Goal: Task Accomplishment & Management: Complete application form

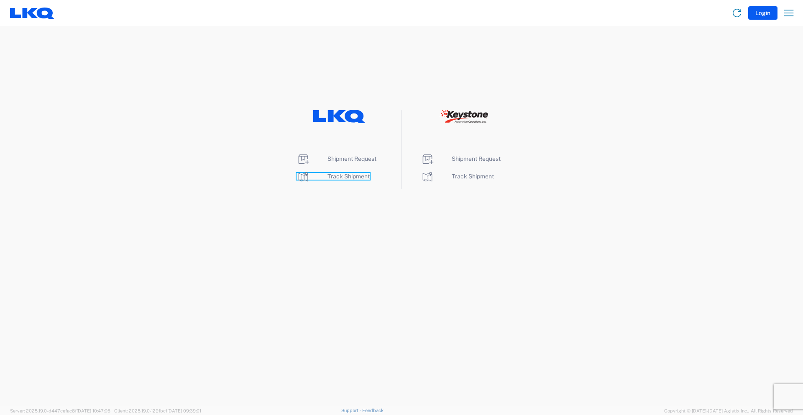
click at [332, 177] on span "Track Shipment" at bounding box center [349, 176] width 42 height 7
click at [350, 159] on span "Shipment Request" at bounding box center [352, 158] width 49 height 7
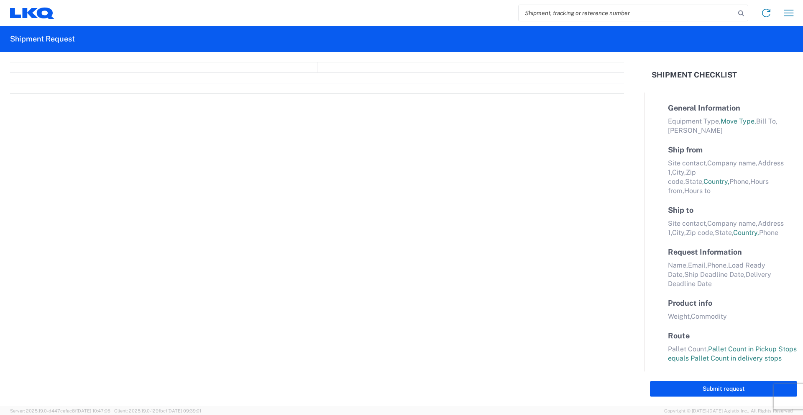
select select "FULL"
select select "LBS"
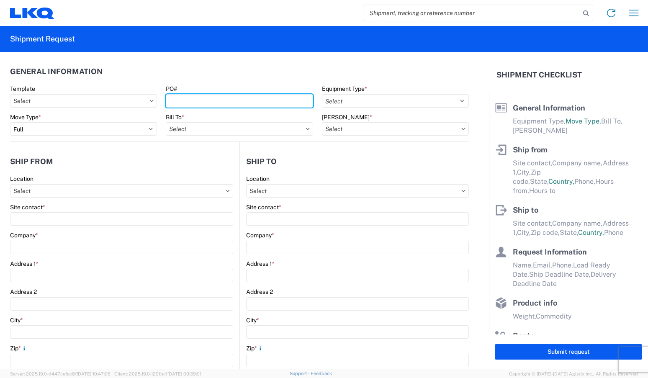
drag, startPoint x: 253, startPoint y: 98, endPoint x: 251, endPoint y: 92, distance: 6.8
click at [253, 98] on input "PO#" at bounding box center [239, 100] width 147 height 13
type input "960-2204"
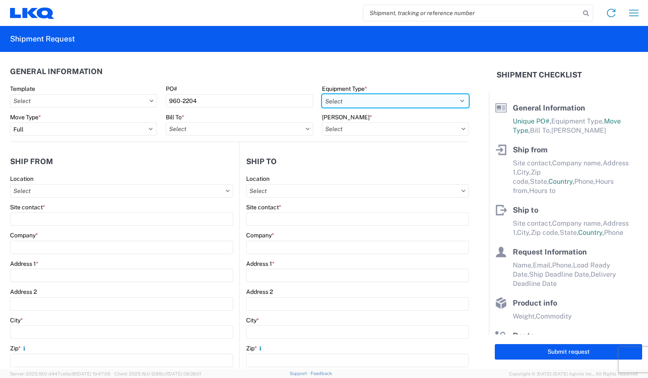
click at [386, 97] on select "Select 53’ Dry Van Flatbed Dropdeck (van) Lowboy (flatbed) Rail" at bounding box center [395, 100] width 147 height 13
select select "STDV"
click at [322, 94] on select "Select 53’ Dry Van Flatbed Dropdeck (van) Lowboy (flatbed) Rail" at bounding box center [395, 100] width 147 height 13
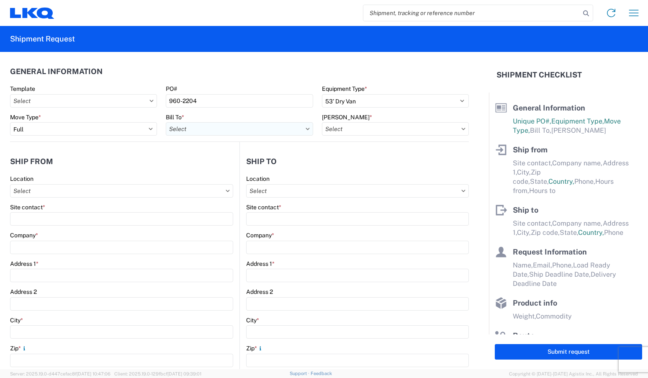
click at [215, 128] on input "text" at bounding box center [239, 128] width 147 height 13
type input "1760"
click at [231, 163] on div "1760 - LKQ Best Core" at bounding box center [239, 165] width 146 height 13
type input "1760 - LKQ Best Core"
click at [364, 130] on input "text" at bounding box center [395, 128] width 147 height 13
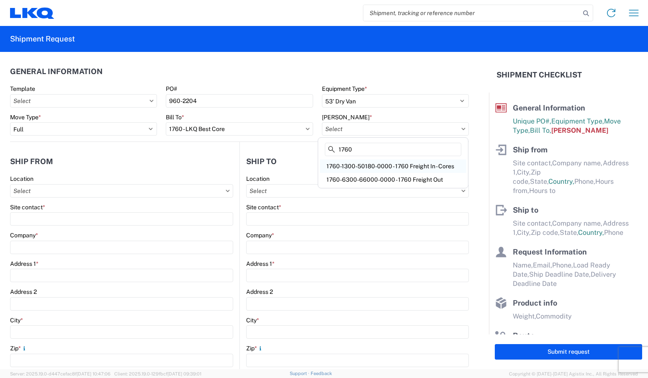
type input "1760"
click at [363, 167] on div "1760-1300-50180-0000 - 1760 Freight In - Cores" at bounding box center [393, 165] width 146 height 13
type input "1760-1300-50180-0000 - 1760 Freight In - Cores"
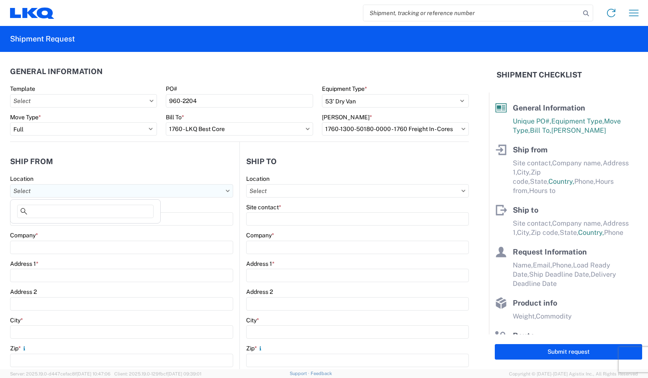
click at [143, 189] on input "text" at bounding box center [121, 190] width 223 height 13
type input "7160"
click at [97, 230] on div "7160 - Lecavalier - Saint-SophieQC" at bounding box center [85, 227] width 146 height 13
type input "7160 - Lecavalier - Saint-SophieQC"
type input "LKQ Corporation"
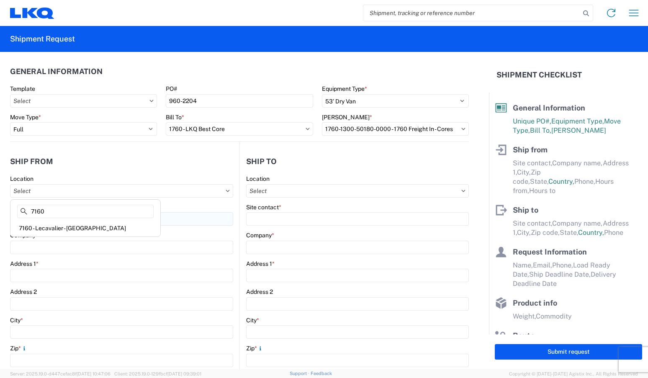
type input "2925 Boul Sainte-Sophie"
type input "Sainte-Sophie"
type input "J5J1L1"
select select
select select "CA"
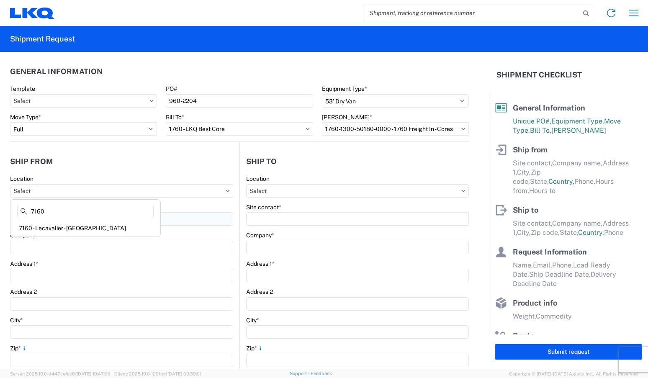
type input "07:30"
type input "14:30"
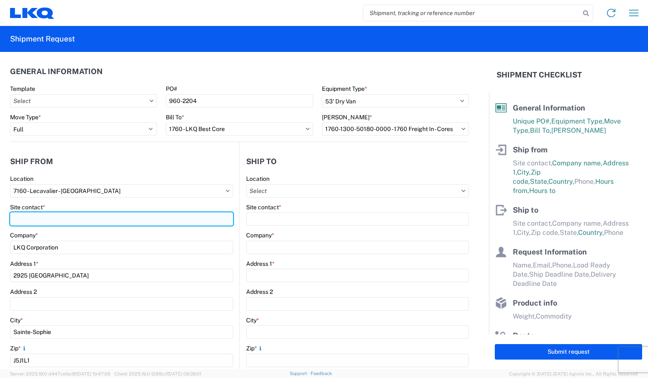
click at [97, 220] on input "Site contact *" at bounding box center [121, 218] width 223 height 13
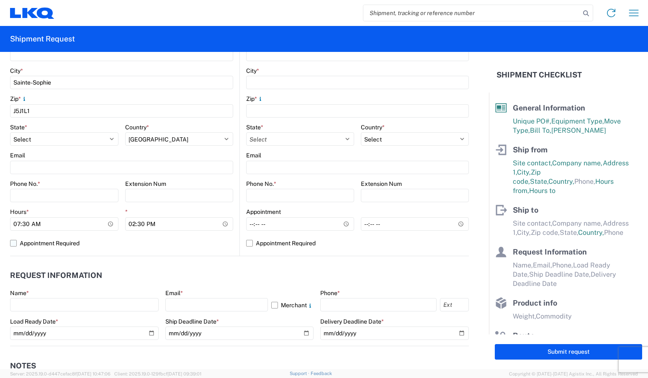
scroll to position [251, 0]
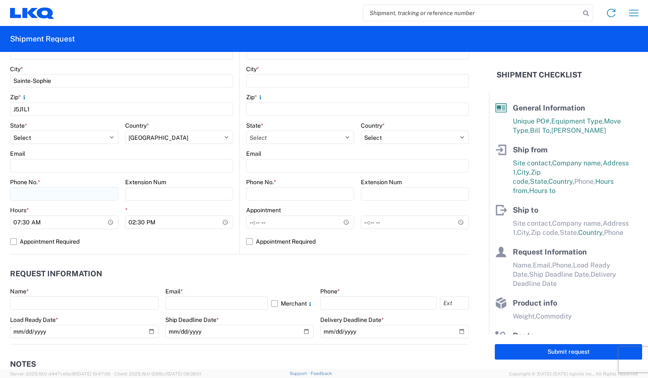
type input "samanta"
click at [65, 192] on input "Phone No. *" at bounding box center [64, 193] width 108 height 13
type input "450-436-2441"
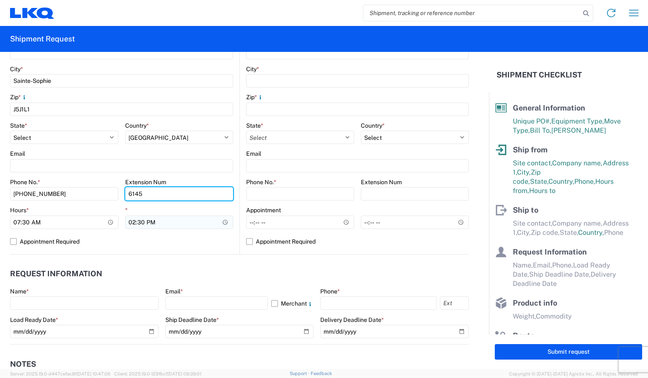
type input "6145"
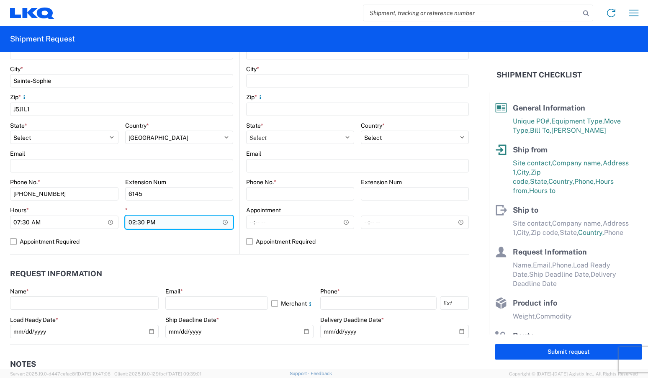
click at [130, 222] on input "14:30" at bounding box center [179, 221] width 108 height 13
type input "13:30"
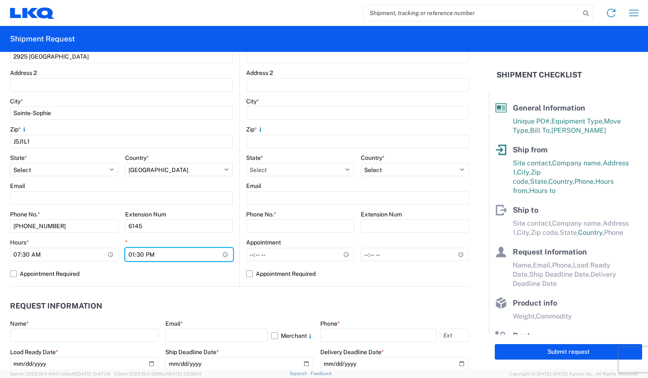
scroll to position [209, 0]
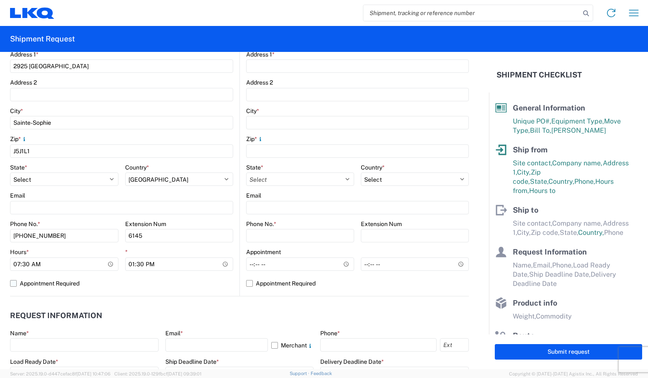
click at [13, 282] on label "Appointment Required" at bounding box center [121, 282] width 223 height 13
click at [0, 0] on input "Appointment Required" at bounding box center [0, 0] width 0 height 0
select select "QC"
select select "CA"
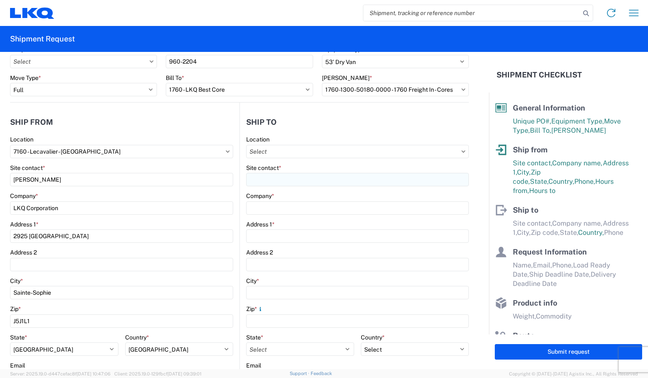
scroll to position [0, 0]
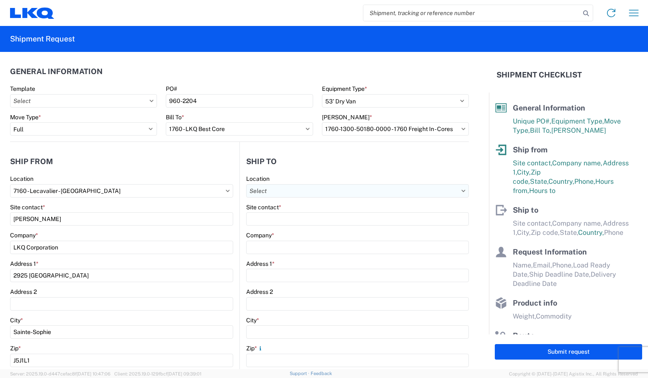
click at [308, 188] on input "text" at bounding box center [357, 190] width 223 height 13
type input "1760"
click at [313, 230] on div "1760 - LKQ Best Core" at bounding box center [318, 227] width 146 height 13
type input "1760 - LKQ Best Core"
type input "LKQ Corporation"
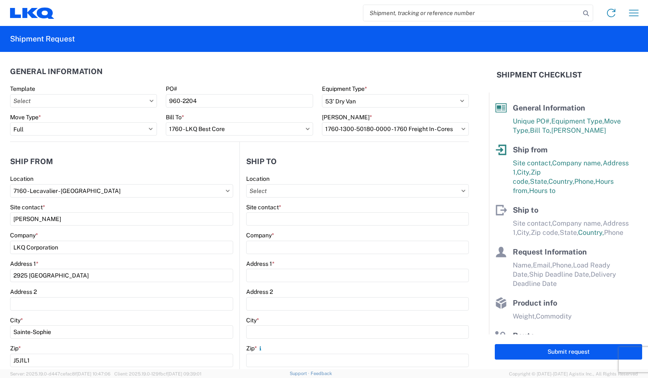
type input "1710 W Mount Houston Rd"
type input "Houston"
type input "77038"
select select "TX"
select select "US"
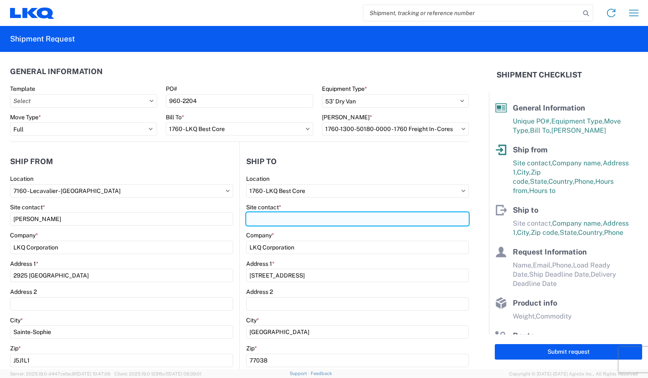
click at [317, 224] on input "Site contact *" at bounding box center [357, 218] width 223 height 13
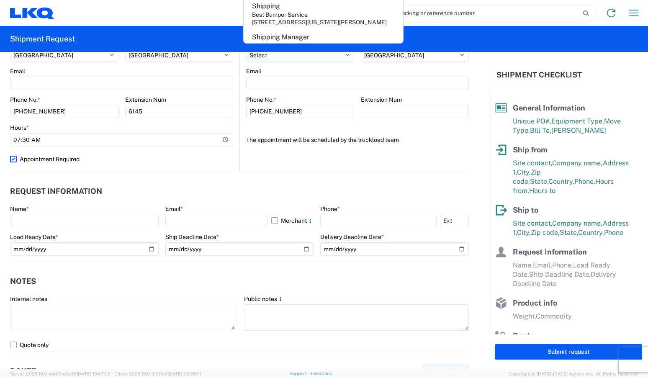
scroll to position [335, 0]
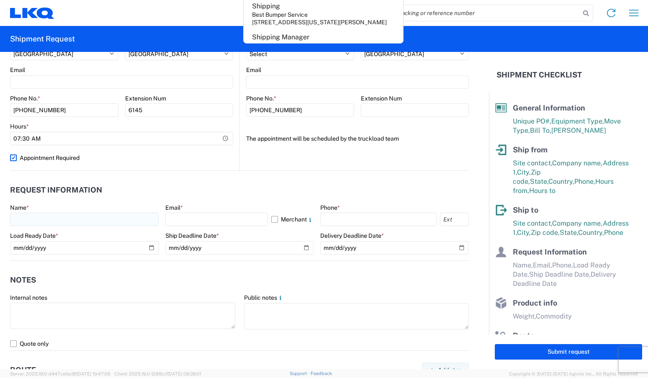
type input "shipping"
click at [33, 220] on input "text" at bounding box center [84, 218] width 148 height 13
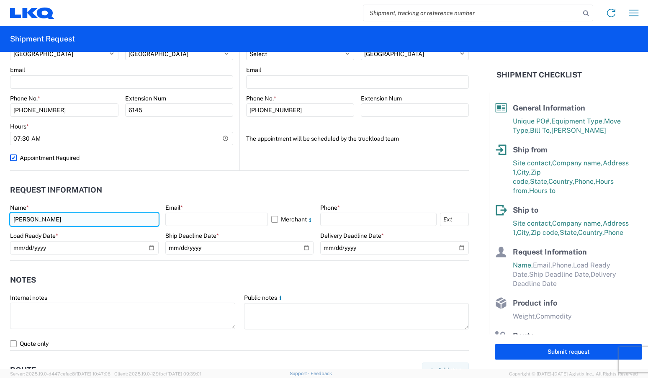
type input "samanta"
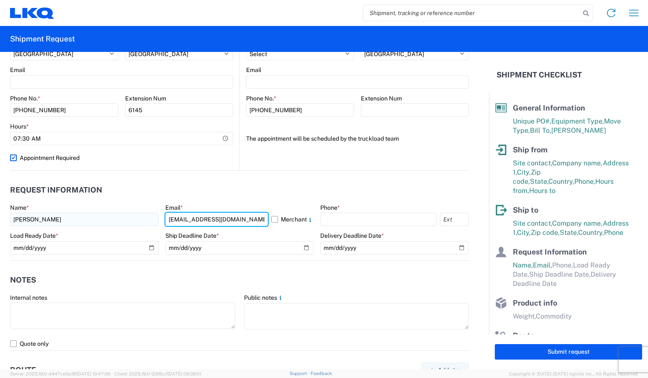
type input "spronovost@lkqcorp.com"
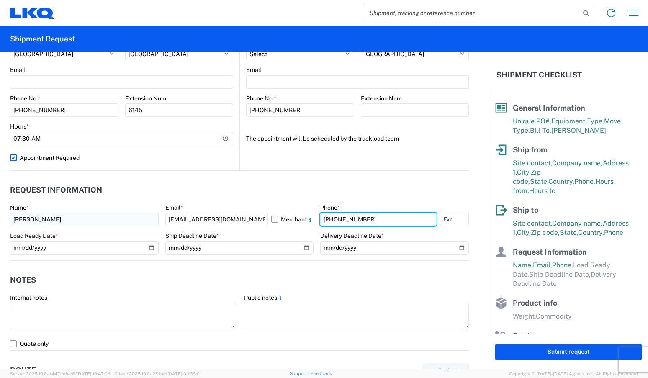
type input "450-436-2441"
type input "6145"
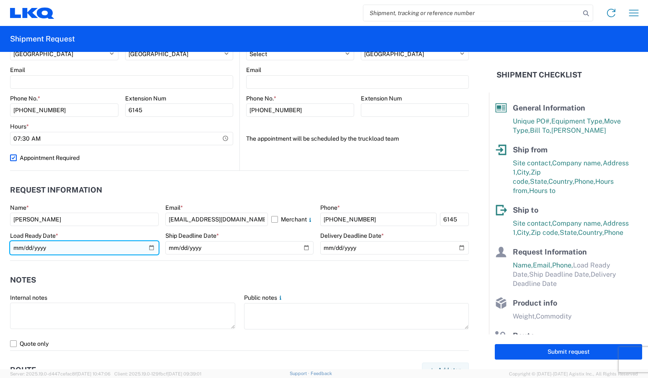
click at [143, 247] on input "date" at bounding box center [84, 247] width 148 height 13
click at [148, 248] on input "date" at bounding box center [84, 247] width 148 height 13
type input "2025-09-19"
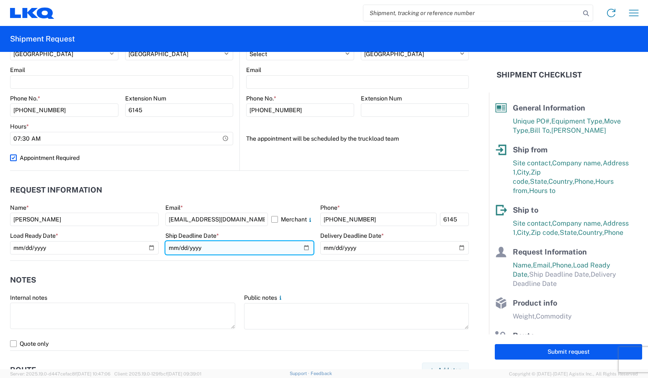
click at [302, 249] on input "date" at bounding box center [239, 247] width 148 height 13
type input "2025-09-22"
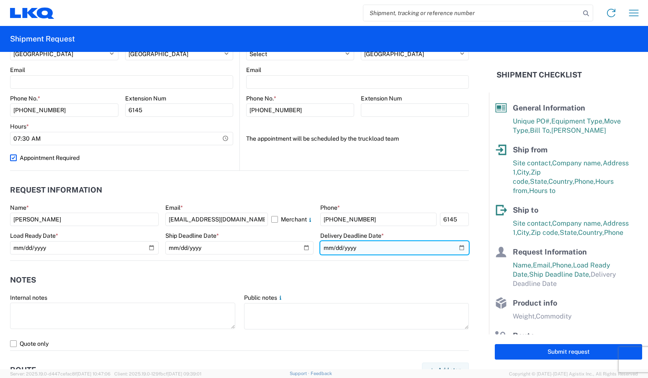
click at [453, 249] on input "date" at bounding box center [394, 247] width 148 height 13
type input "2025-09-23"
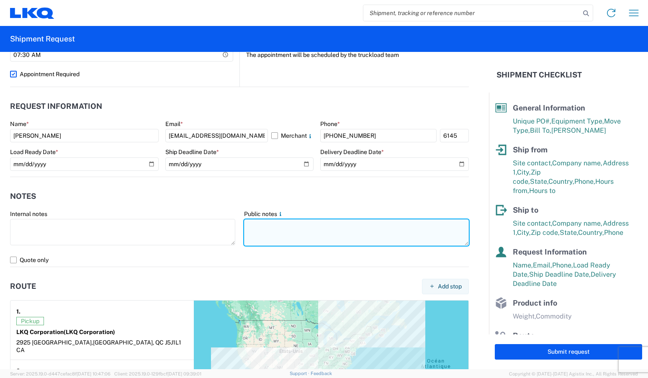
click at [274, 230] on textarea at bounding box center [356, 232] width 225 height 26
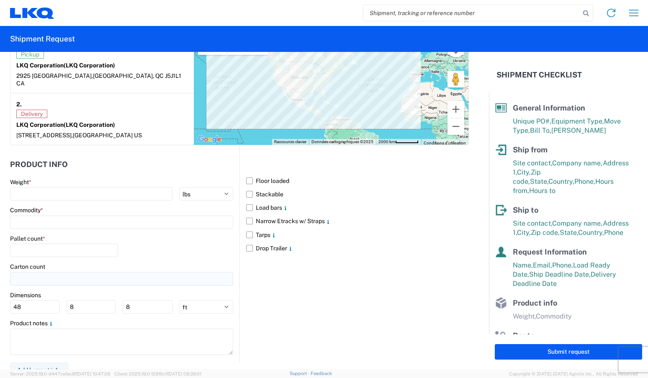
scroll to position [686, 0]
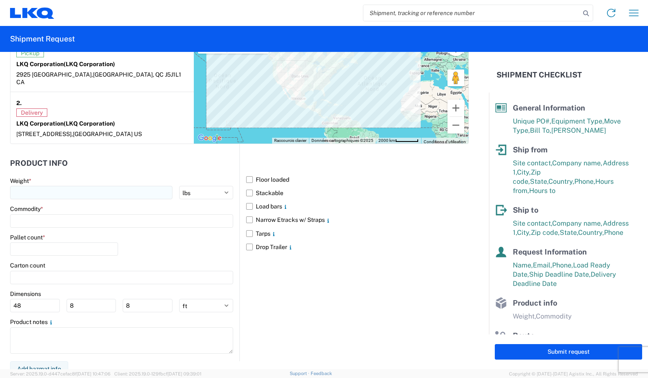
type textarea "please respect pick up hours"
click at [61, 188] on input "number" at bounding box center [91, 192] width 162 height 13
click at [53, 218] on input at bounding box center [121, 220] width 223 height 13
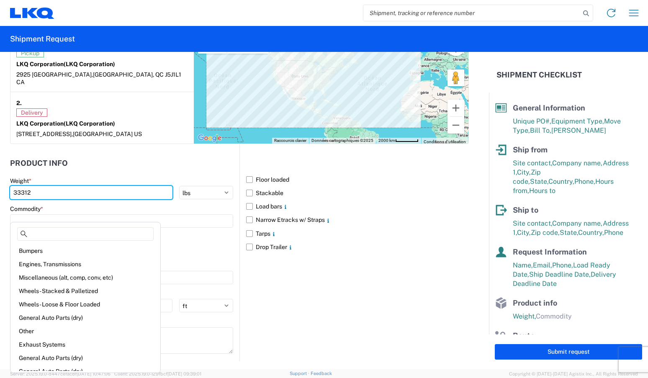
drag, startPoint x: 36, startPoint y: 187, endPoint x: -57, endPoint y: 187, distance: 93.3
click at [0, 187] on html "Home Shipment request Shipment tracking Shipment Request General Information Te…" at bounding box center [324, 189] width 648 height 378
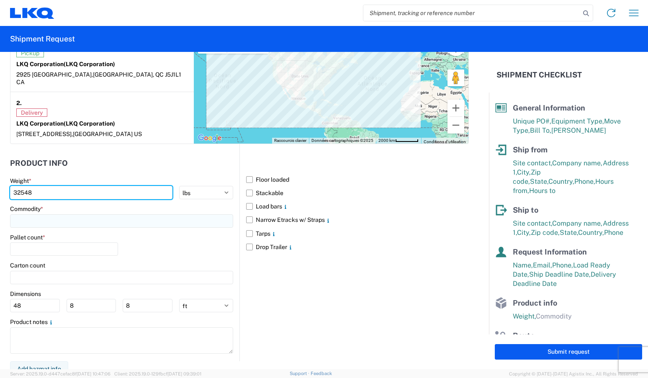
type input "32548"
click at [80, 214] on input at bounding box center [121, 220] width 223 height 13
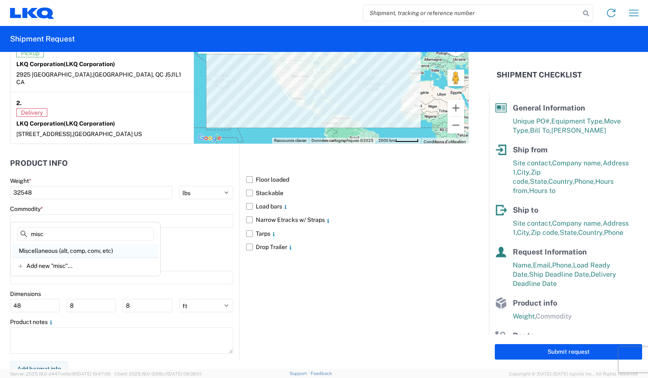
type input "misc"
click at [75, 253] on div "Miscellaneous (alt, comp, conv, etc)" at bounding box center [85, 250] width 146 height 13
type input "Miscellaneous (alt, comp, conv, etc)"
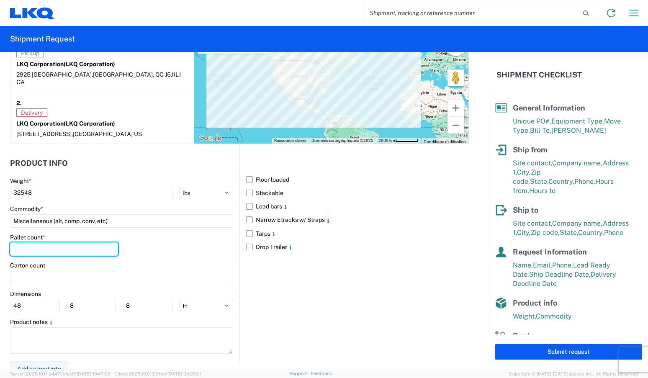
click at [89, 245] on input "number" at bounding box center [64, 248] width 108 height 13
type input "23"
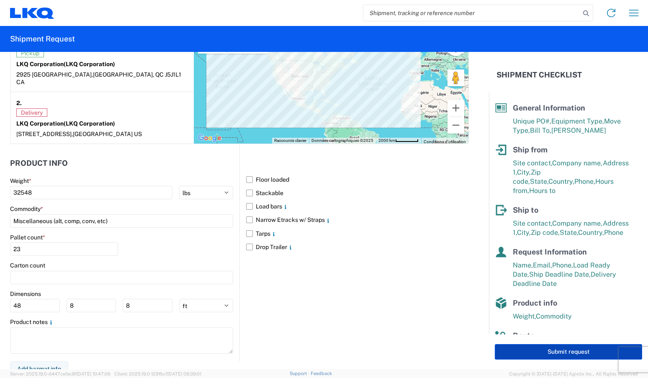
drag, startPoint x: 581, startPoint y: 353, endPoint x: 580, endPoint y: 346, distance: 6.4
click at [581, 351] on button "Submit request" at bounding box center [567, 351] width 147 height 15
select select "US"
